Goal: Complete application form: Complete application form

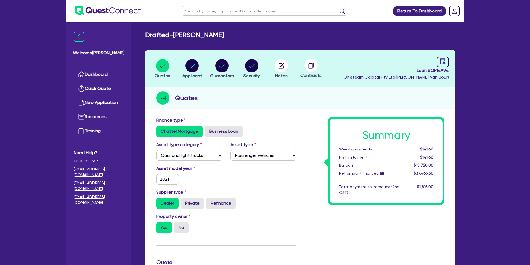
select select "CARS_AND_LIGHT_TRUCKS"
select select "PASSENGER_VEHICLES"
click at [95, 76] on link "Dashboard" at bounding box center [99, 74] width 50 height 14
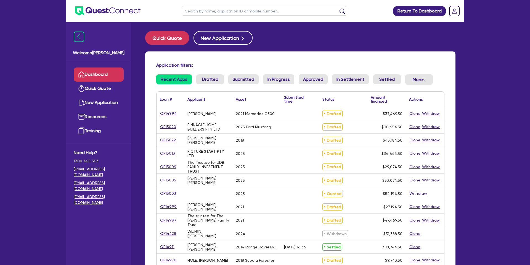
click at [222, 11] on input "text" at bounding box center [265, 11] width 166 height 10
type input "mark"
click at [338, 8] on button "submit" at bounding box center [342, 12] width 9 height 8
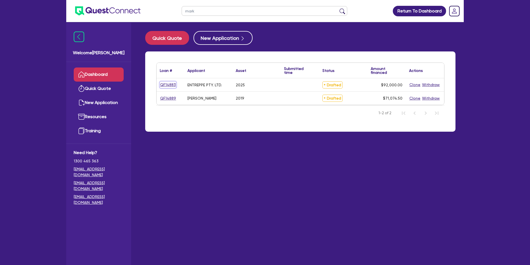
click at [172, 84] on link "QF14883" at bounding box center [168, 84] width 16 height 6
select select "CARS_AND_LIGHT_TRUCKS"
select select "PASSENGER_VEHICLES"
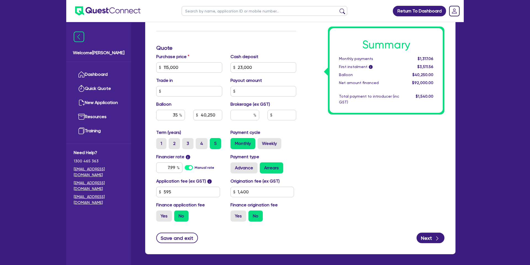
scroll to position [237, 0]
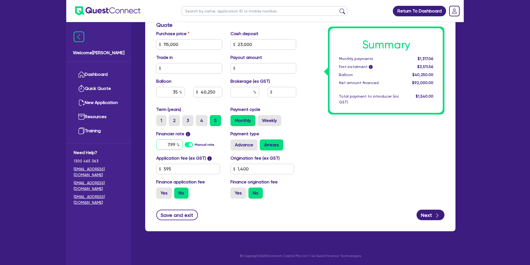
click at [175, 143] on input "7.99" at bounding box center [169, 144] width 26 height 10
type input "115,000"
type input "23,000"
type input "40,250"
type input "1,400"
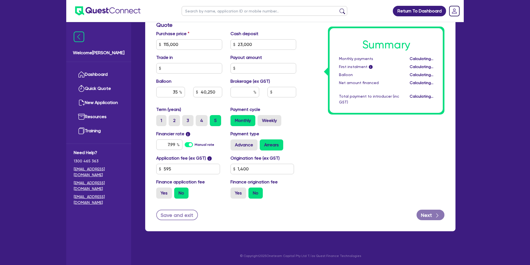
type input "115,000"
type input "23,000"
type input "40,250"
type input "1,400"
type input "7.99"
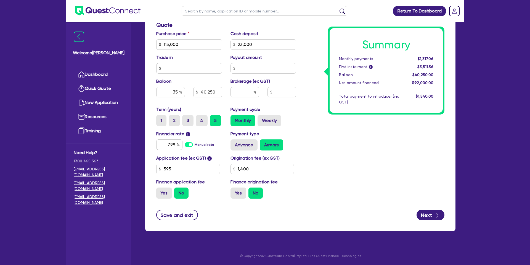
drag, startPoint x: 349, startPoint y: 144, endPoint x: 337, endPoint y: 135, distance: 15.2
click at [349, 144] on div "Summary Monthly payments $1,317.06 First instalment i $3,511.56 Balloon $40,250…" at bounding box center [374, 41] width 148 height 323
click at [184, 43] on input "115,000" at bounding box center [189, 44] width 66 height 10
type input "11,500"
type input "23,000"
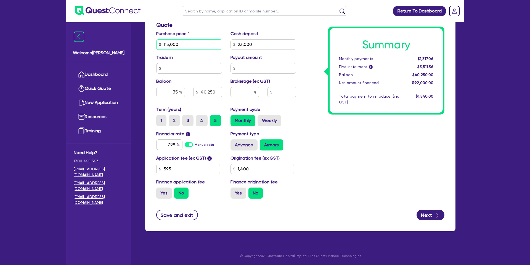
type input "40,250"
type input "1,400"
type input "23,000"
type input "40,250"
type input "1,400"
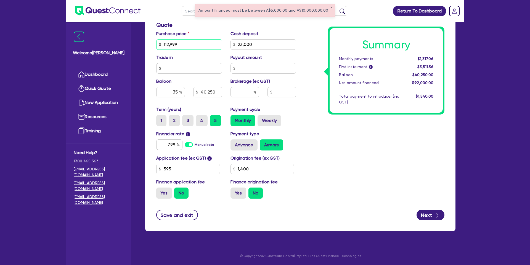
type input "112,999"
type input "23,000"
type input "40,250"
type input "1,400"
type input "23,000"
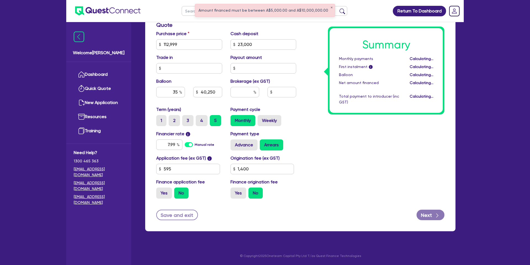
type input "39,549.65"
type input "1,400"
click at [307, 39] on div "Summary Monthly payments Calculating... First instalment i Calculating... Ballo…" at bounding box center [374, 41] width 148 height 323
click at [262, 41] on input "23,000" at bounding box center [264, 44] width 66 height 10
click at [257, 44] on input "23,000" at bounding box center [264, 44] width 66 height 10
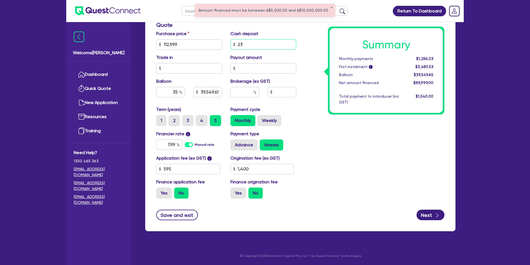
type input "2"
type input "0"
type input "39,549.65"
type input "1,400"
type input "39,549.65"
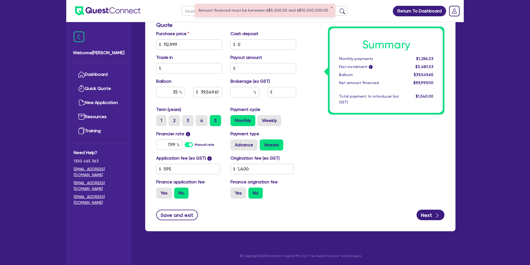
type input "1,400"
drag, startPoint x: 303, startPoint y: 38, endPoint x: 307, endPoint y: 38, distance: 4.5
click at [303, 38] on div "Summary Monthly payments $1,286.03 First instalment i $3,480.53 Balloon $39,549…" at bounding box center [374, 41] width 148 height 323
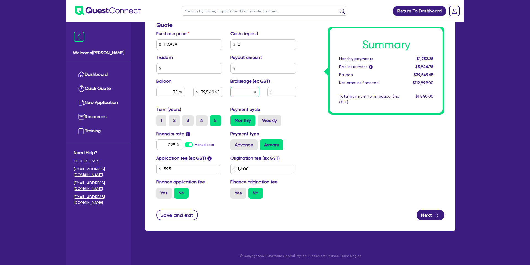
click at [246, 91] on input "text" at bounding box center [245, 92] width 29 height 10
drag, startPoint x: 239, startPoint y: 195, endPoint x: 256, endPoint y: 168, distance: 31.8
click at [239, 195] on label "Yes" at bounding box center [239, 192] width 16 height 11
click at [234, 191] on input "Yes" at bounding box center [233, 189] width 4 height 4
radio input "true"
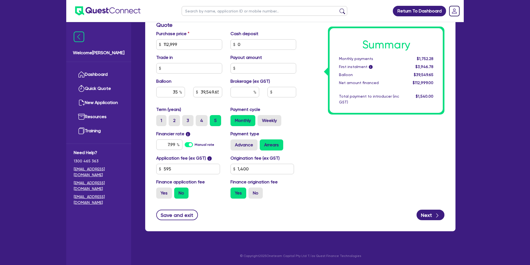
type input "39,549.65"
type input "1,400"
type input "39,549.65"
click at [259, 164] on input "1,400" at bounding box center [263, 168] width 64 height 10
click at [253, 172] on input "1,400" at bounding box center [263, 168] width 64 height 10
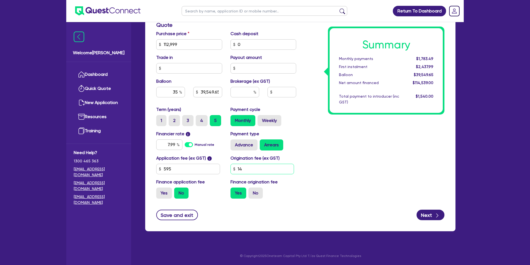
type input "1"
type input "2,200"
type input "39,549.65"
click at [398, 160] on div "Summary Monthly payments $1,801.33 First instalment $2,455.83 Balloon $39,549.6…" at bounding box center [374, 41] width 148 height 323
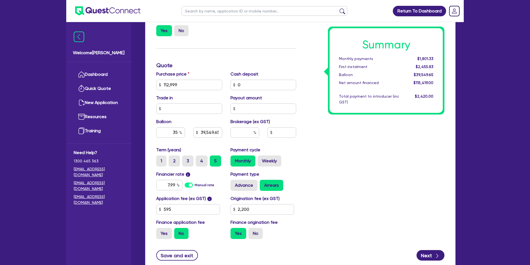
scroll to position [220, 0]
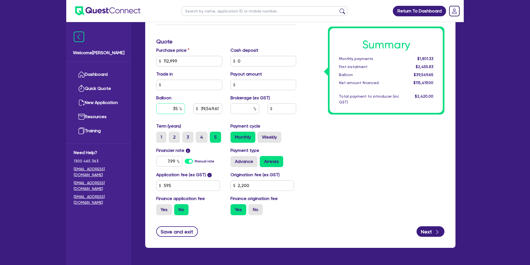
drag, startPoint x: 178, startPoint y: 108, endPoint x: 178, endPoint y: 130, distance: 22.4
click at [178, 108] on input "35" at bounding box center [170, 108] width 29 height 10
type input "3"
type input "39,549.65"
click at [422, 103] on div "$2,420.00" at bounding box center [420, 99] width 34 height 12
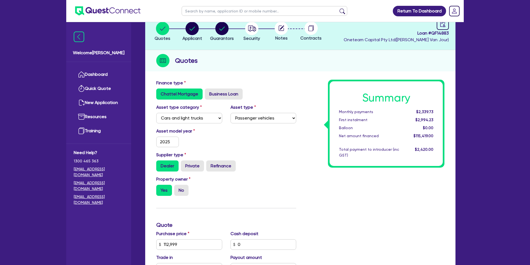
scroll to position [0, 0]
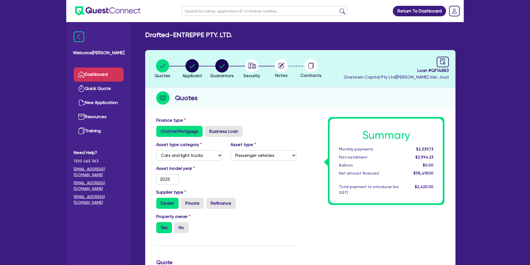
click at [96, 80] on link "Dashboard" at bounding box center [99, 74] width 50 height 14
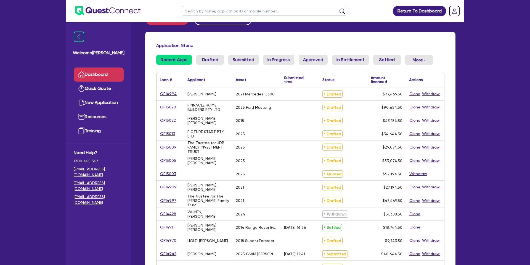
scroll to position [20, 0]
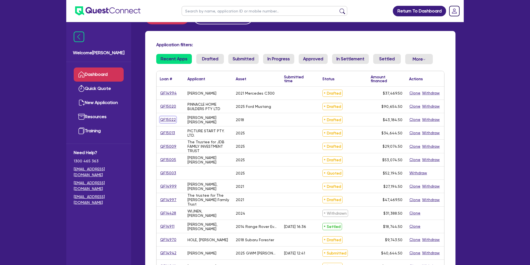
click at [173, 119] on link "QF15022" at bounding box center [168, 119] width 16 height 6
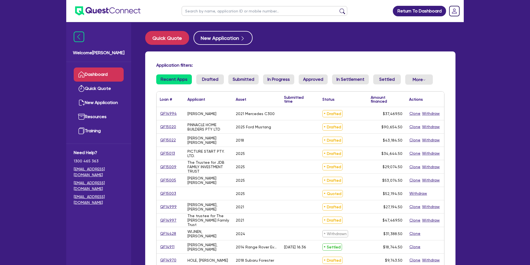
select select "CARS_AND_LIGHT_TRUCKS"
select select "PASSENGER_VEHICLES"
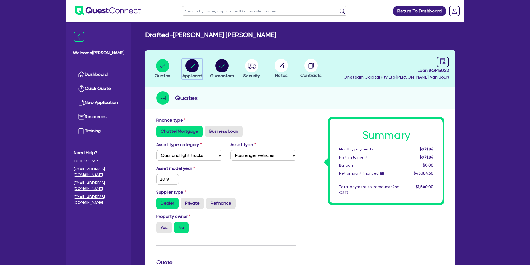
click at [193, 68] on circle "button" at bounding box center [192, 65] width 13 height 13
select select "SOLE_TRADER"
select select "BUILDING_CONSTRUCTION"
select select "TRADES_SERVICES_CONSUMERS"
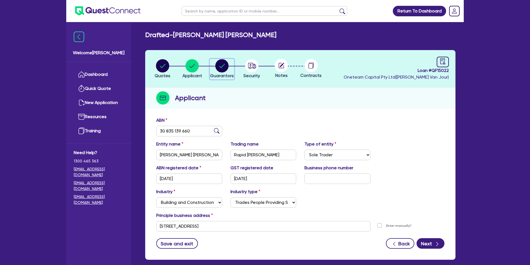
click at [222, 62] on circle "button" at bounding box center [221, 65] width 13 height 13
select select "MRS"
select select "SA"
select select "DE_FACTO"
select select "CASH"
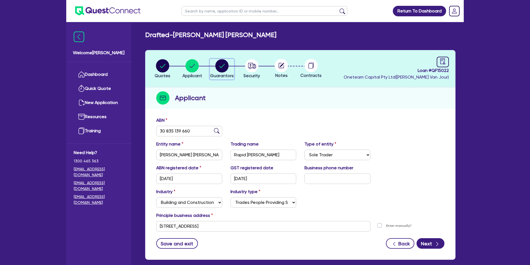
select select "CREDIT_CARD"
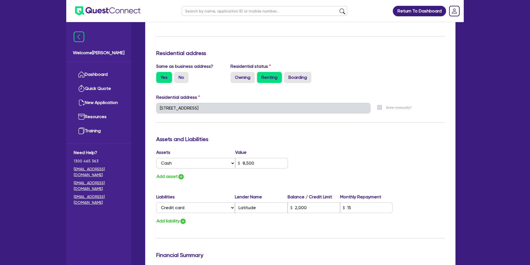
scroll to position [215, 0]
click at [183, 78] on label "No" at bounding box center [181, 77] width 14 height 11
click at [178, 76] on input "No" at bounding box center [176, 74] width 4 height 4
radio input "true"
type input "0"
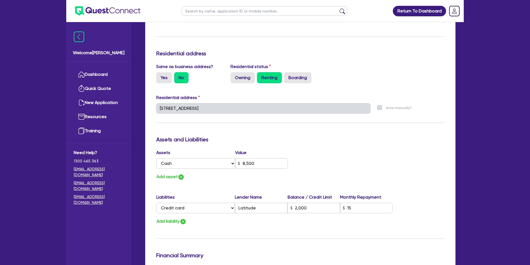
type input "0404 970 360"
type input "8,500"
type input "2,000"
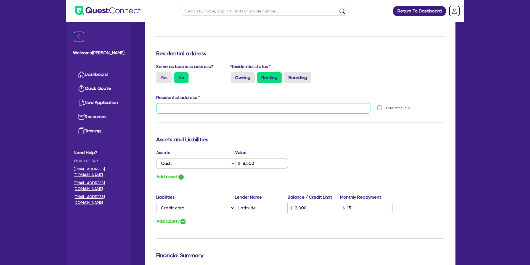
click at [182, 107] on input "text" at bounding box center [263, 108] width 214 height 10
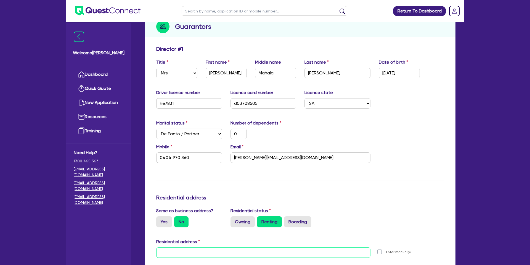
scroll to position [150, 0]
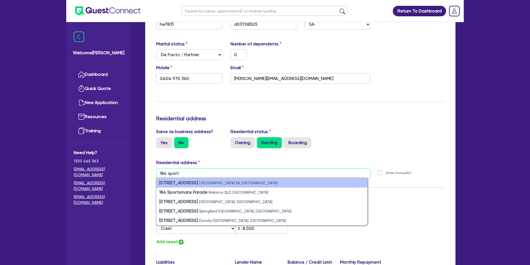
type input "184 sport"
click at [204, 181] on small "[GEOGRAPHIC_DATA] SA, [GEOGRAPHIC_DATA]" at bounding box center [238, 183] width 78 height 4
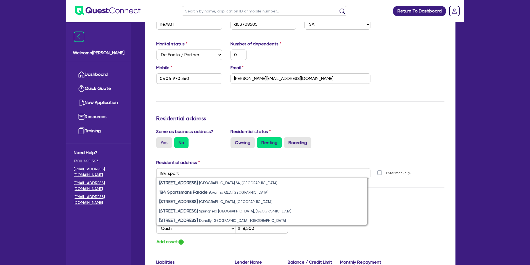
type input "0"
type input "0404 970 360"
type input "[STREET_ADDRESS][PERSON_NAME]"
type input "8,500"
type input "2,000"
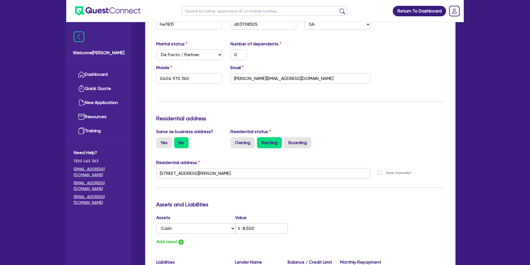
click at [220, 155] on div "Update residential status for Director #1 Boarding is only acceptable when the …" at bounding box center [300, 171] width 288 height 408
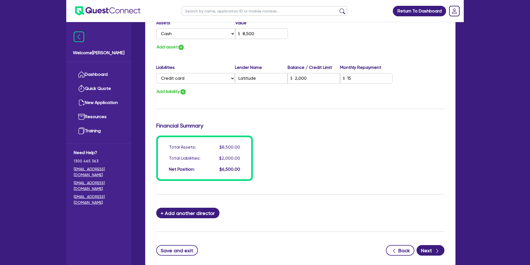
scroll to position [380, 0]
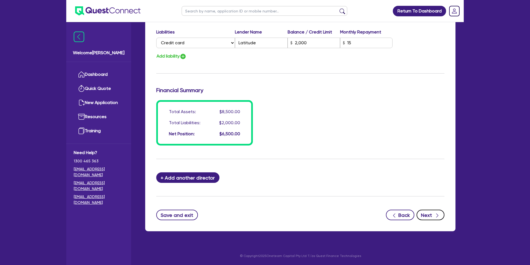
click at [427, 217] on button "Next" at bounding box center [431, 214] width 28 height 10
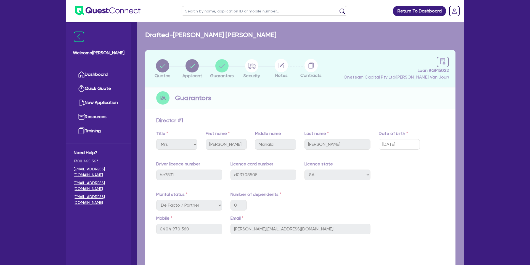
select select "CARS_AND_LIGHT_TRUCKS"
select select "PASSENGER_VEHICLES"
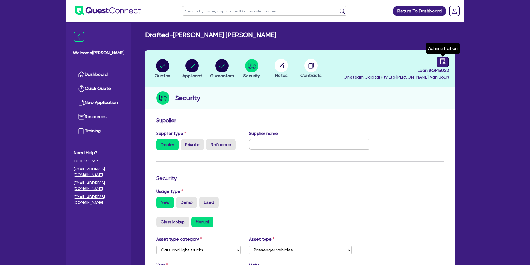
click at [443, 63] on icon "audit" at bounding box center [443, 61] width 6 height 6
select select "DRAFTED_NEW"
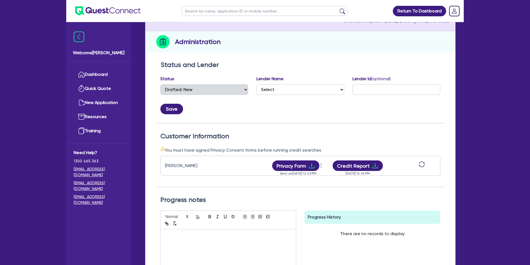
scroll to position [58, 0]
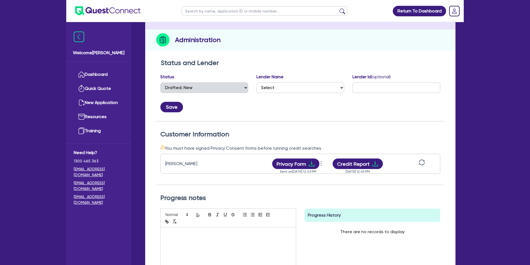
click at [421, 160] on icon "sync" at bounding box center [422, 162] width 6 height 6
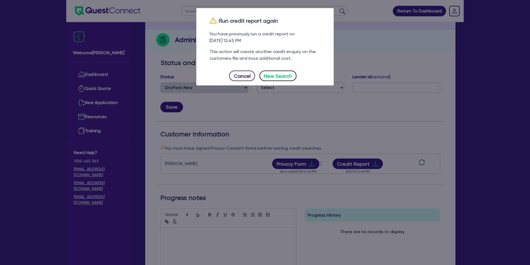
click at [284, 75] on button "New Search" at bounding box center [278, 75] width 37 height 10
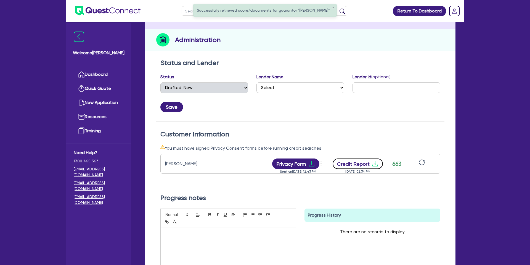
click at [369, 162] on button "Credit Report" at bounding box center [358, 163] width 51 height 10
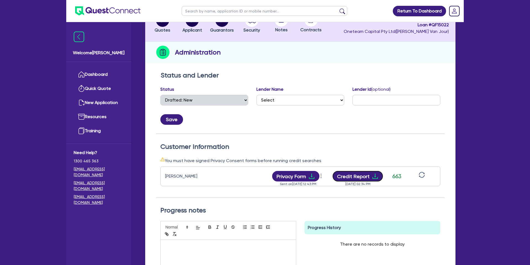
scroll to position [0, 0]
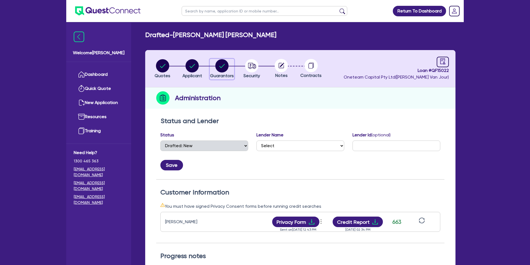
click at [222, 62] on circle "button" at bounding box center [221, 65] width 13 height 13
select select "MRS"
select select "SA"
select select "DE_FACTO"
select select "CASH"
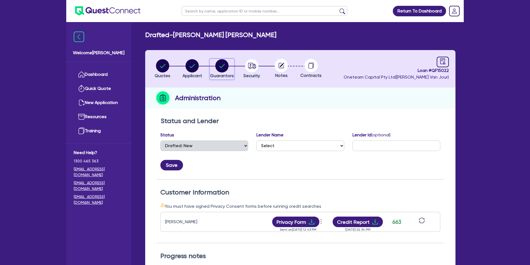
select select "CREDIT_CARD"
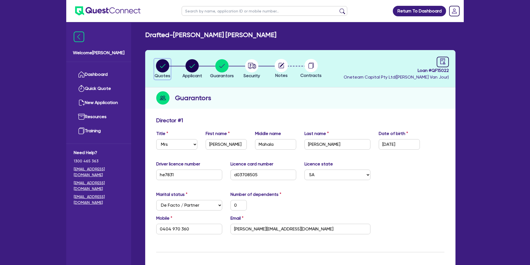
click at [162, 64] on circle "button" at bounding box center [162, 65] width 13 height 13
select select "CARS_AND_LIGHT_TRUCKS"
select select "PASSENGER_VEHICLES"
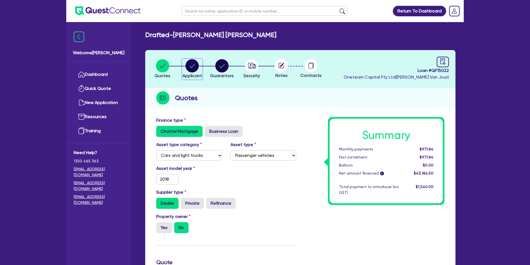
drag, startPoint x: 192, startPoint y: 67, endPoint x: 213, endPoint y: 65, distance: 21.3
click at [194, 66] on circle "button" at bounding box center [192, 65] width 13 height 13
select select "SOLE_TRADER"
select select "BUILDING_CONSTRUCTION"
select select "TRADES_SERVICES_CONSUMERS"
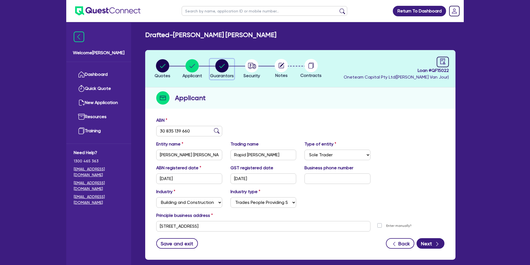
click at [228, 66] on circle "button" at bounding box center [221, 65] width 13 height 13
select select "MRS"
select select "SA"
select select "DE_FACTO"
select select "CASH"
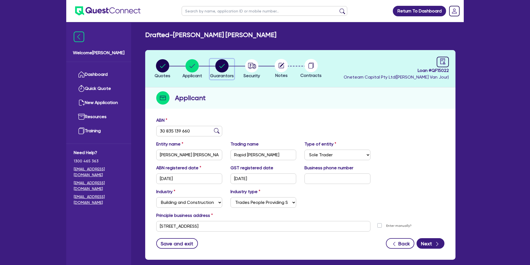
select select "CREDIT_CARD"
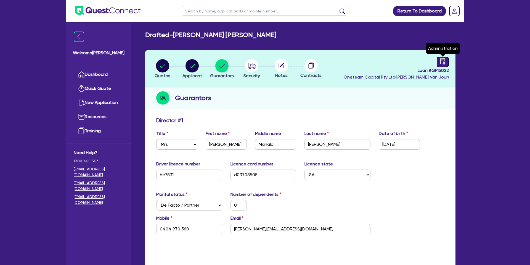
click at [444, 59] on icon "audit" at bounding box center [443, 61] width 6 height 6
select select "DRAFTED_NEW"
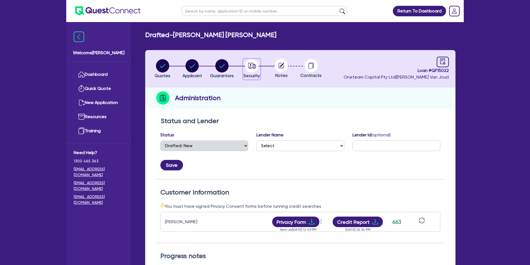
click at [250, 64] on circle "button" at bounding box center [251, 65] width 13 height 13
select select "CARS_AND_LIGHT_TRUCKS"
select select "PASSENGER_VEHICLES"
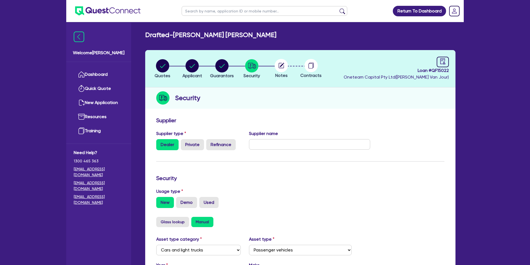
click at [278, 65] on circle at bounding box center [281, 65] width 13 height 13
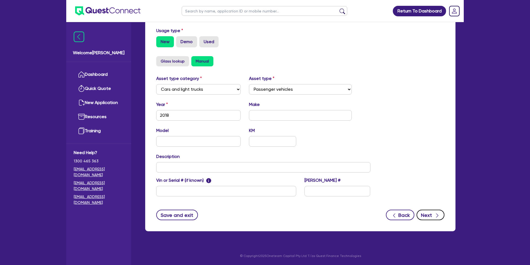
click at [420, 213] on button "Next" at bounding box center [431, 214] width 28 height 10
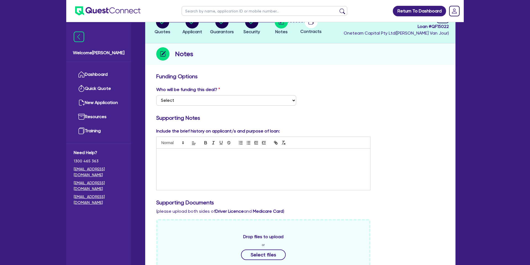
scroll to position [48, 0]
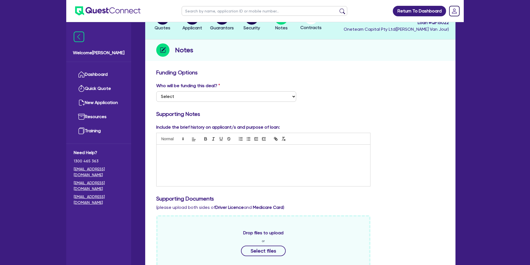
click at [171, 152] on p at bounding box center [263, 150] width 205 height 5
click at [350, 62] on div "Quotes Applicant [GEOGRAPHIC_DATA] Security Notes Contracts Loan # QF15022 Onet…" at bounding box center [300, 209] width 310 height 414
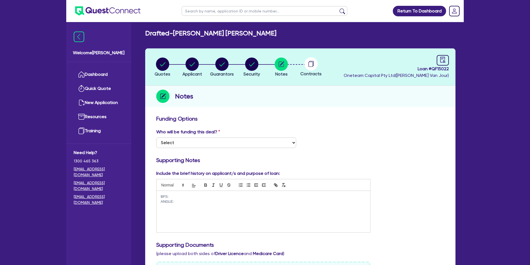
scroll to position [0, 0]
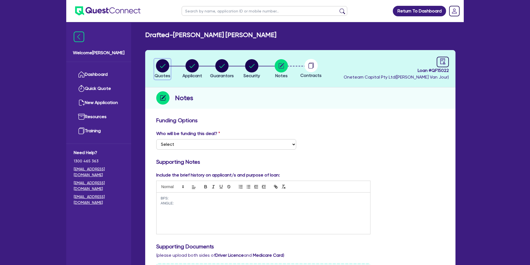
click at [165, 66] on circle "button" at bounding box center [162, 65] width 13 height 13
select select "CARS_AND_LIGHT_TRUCKS"
select select "PASSENGER_VEHICLES"
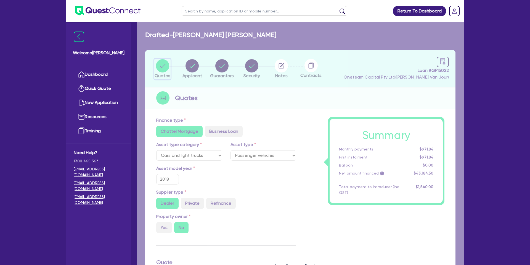
type input "40,990"
type input "1,400"
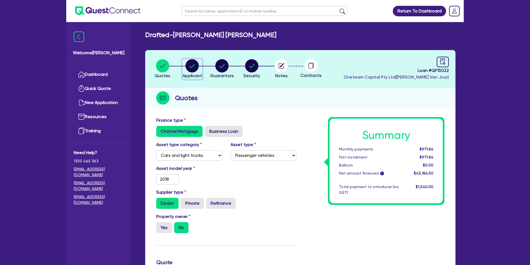
click at [188, 63] on circle "button" at bounding box center [192, 65] width 13 height 13
select select "SOLE_TRADER"
select select "BUILDING_CONSTRUCTION"
select select "TRADES_SERVICES_CONSUMERS"
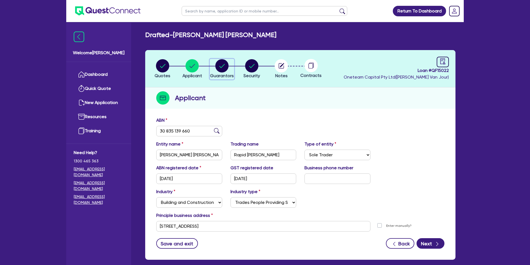
click at [228, 66] on circle "button" at bounding box center [221, 65] width 13 height 13
select select "MRS"
select select "SA"
select select "DE_FACTO"
select select "CASH"
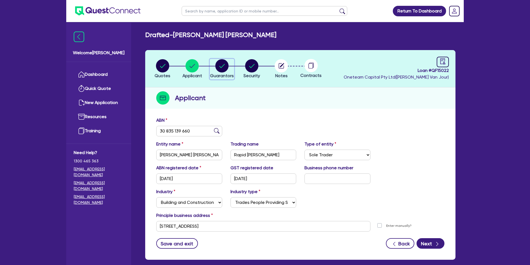
select select "CREDIT_CARD"
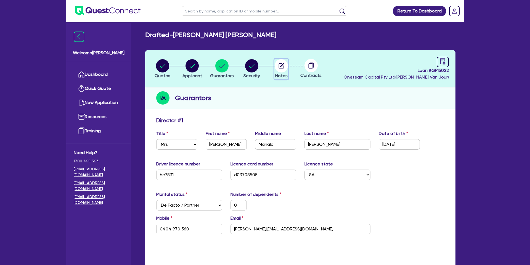
click at [281, 65] on circle "button" at bounding box center [281, 65] width 13 height 13
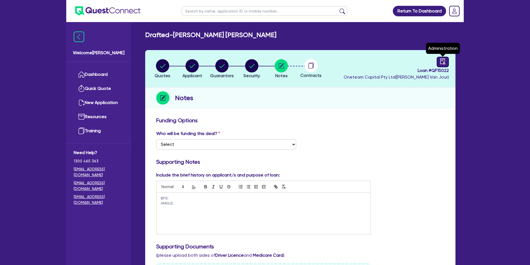
click at [445, 62] on icon "audit" at bounding box center [443, 61] width 6 height 6
select select "DRAFTED_NEW"
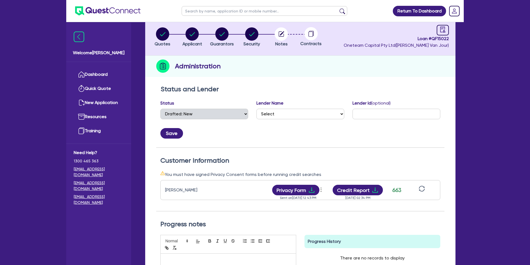
scroll to position [35, 0]
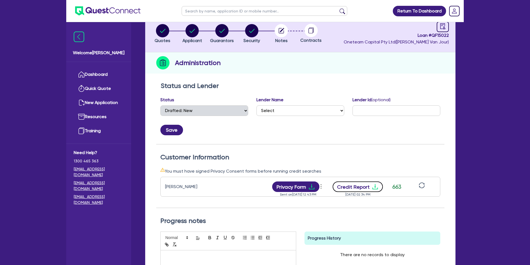
click at [364, 188] on button "Credit Report" at bounding box center [358, 186] width 51 height 10
